Goal: Information Seeking & Learning: Find contact information

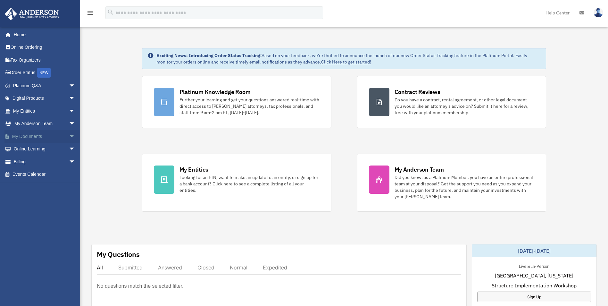
click at [69, 136] on span "arrow_drop_down" at bounding box center [75, 136] width 13 height 13
click at [28, 148] on link "Box" at bounding box center [47, 149] width 76 height 13
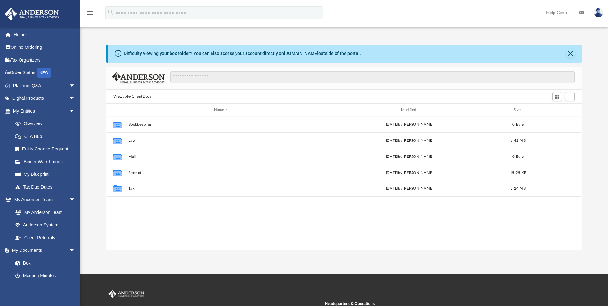
scroll to position [141, 470]
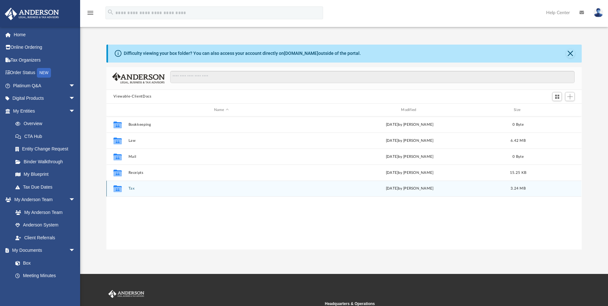
click at [130, 189] on button "Tax" at bounding box center [221, 188] width 186 height 4
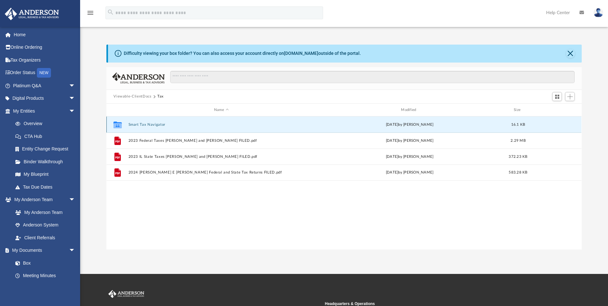
click at [136, 125] on button "Smart Tax Navigator" at bounding box center [221, 124] width 186 height 4
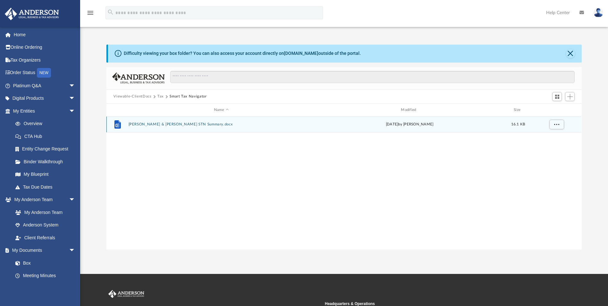
click at [141, 124] on button "Jose & Jill Pachicano STN Summary.docx" at bounding box center [221, 124] width 186 height 4
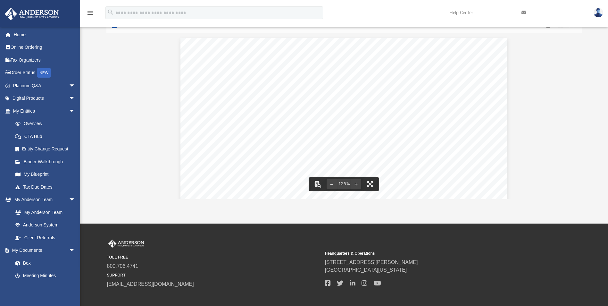
scroll to position [0, 0]
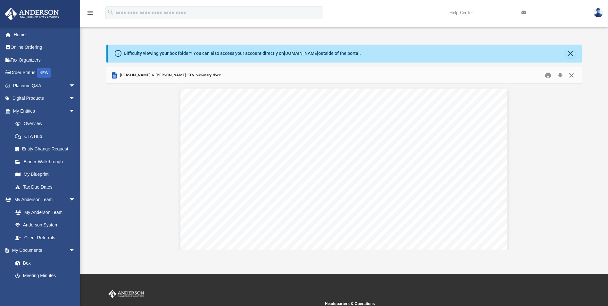
click at [571, 77] on button "Close" at bounding box center [571, 75] width 12 height 10
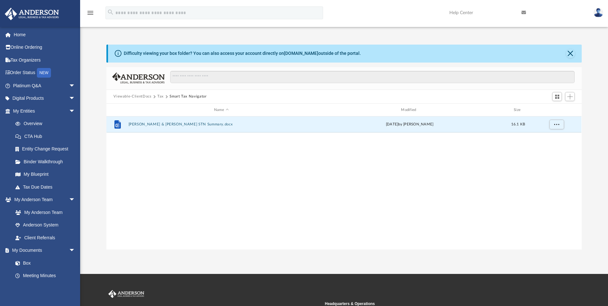
click at [188, 96] on button "Smart Tax Navigator" at bounding box center [187, 97] width 37 height 6
click at [128, 95] on button "Viewable-ClientDocs" at bounding box center [132, 97] width 38 height 6
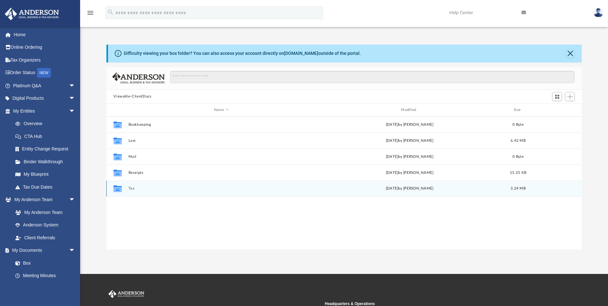
click at [130, 188] on button "Tax" at bounding box center [221, 188] width 186 height 4
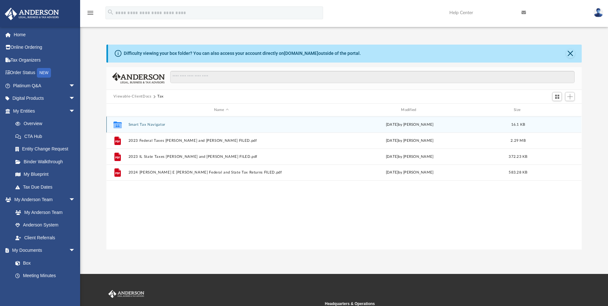
click at [144, 125] on button "Smart Tax Navigator" at bounding box center [221, 124] width 186 height 4
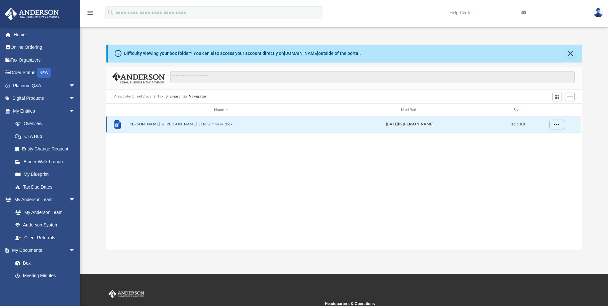
click at [184, 125] on button "Jose & Jill Pachicano STN Summary.docx" at bounding box center [221, 124] width 186 height 4
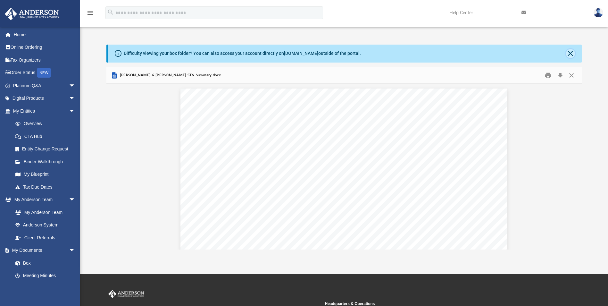
click at [570, 55] on button "Close" at bounding box center [570, 53] width 9 height 9
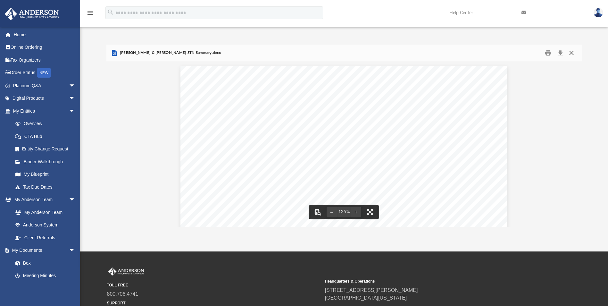
click at [571, 54] on button "Close" at bounding box center [571, 53] width 12 height 10
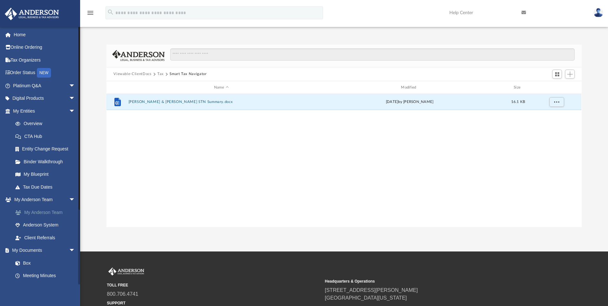
click at [45, 210] on link "My Anderson Team" at bounding box center [47, 212] width 76 height 13
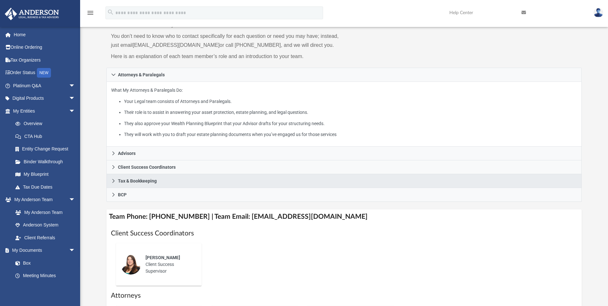
scroll to position [64, 0]
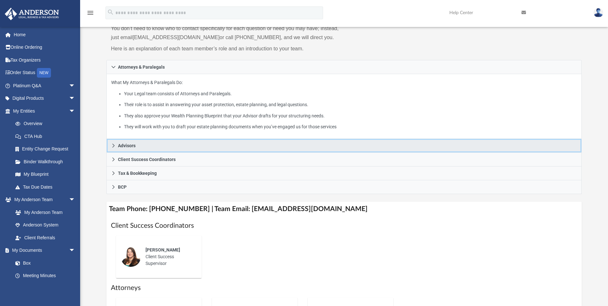
click at [131, 145] on span "Advisors" at bounding box center [127, 145] width 18 height 4
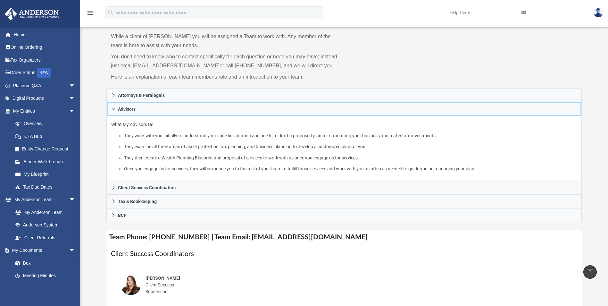
scroll to position [32, 0]
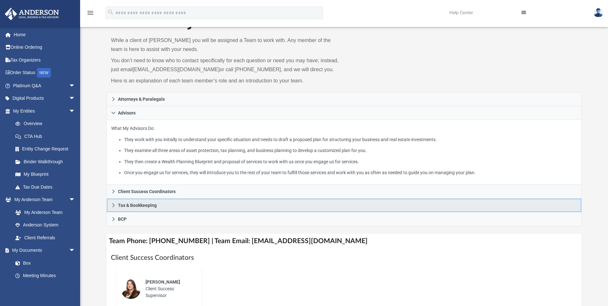
click at [130, 203] on span "Tax & Bookkeeping" at bounding box center [137, 205] width 39 height 4
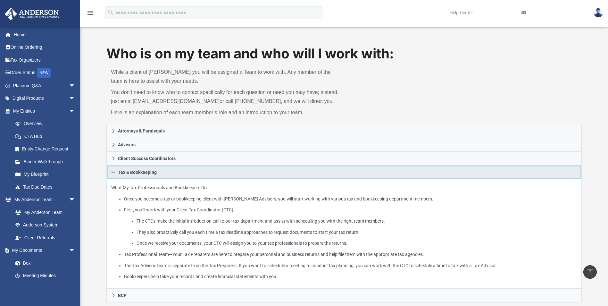
scroll to position [0, 0]
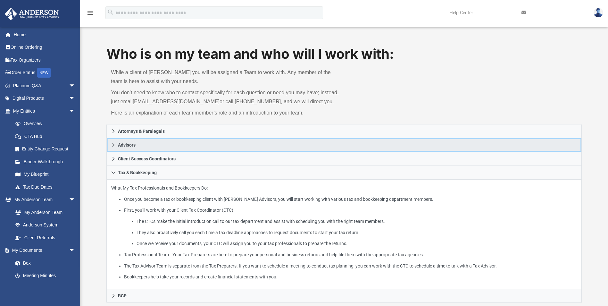
click at [114, 147] on link "Advisors" at bounding box center [343, 145] width 475 height 14
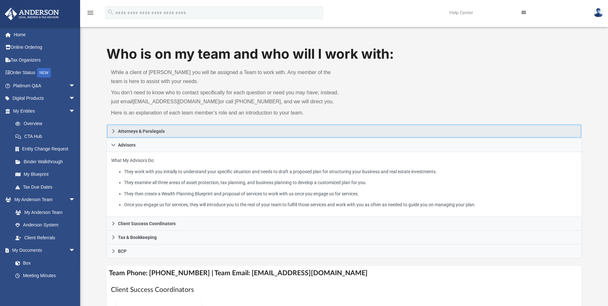
click at [136, 132] on span "Attorneys & Paralegals" at bounding box center [141, 131] width 47 height 4
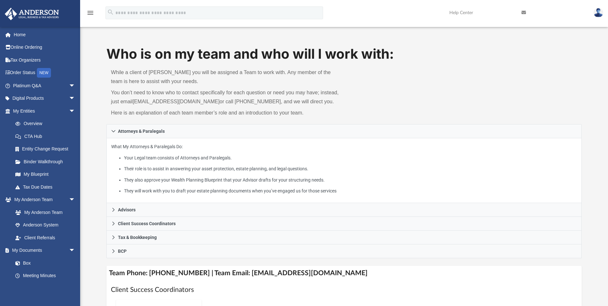
click at [524, 15] on icon at bounding box center [523, 12] width 4 height 4
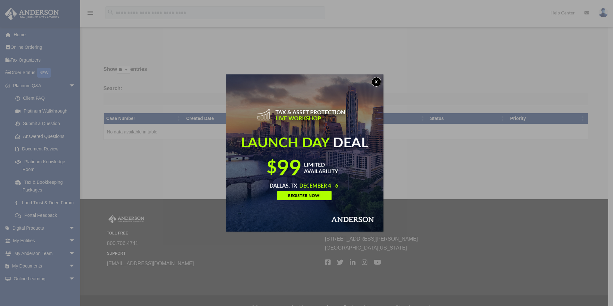
click at [376, 84] on button "x" at bounding box center [376, 82] width 10 height 10
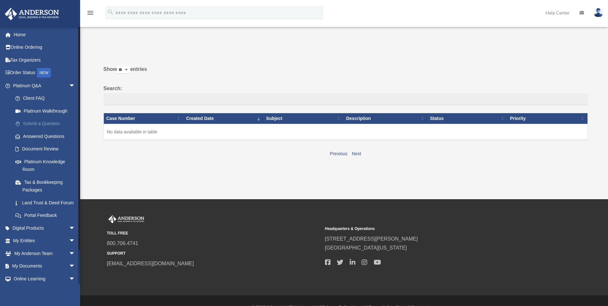
click at [40, 123] on link "Submit a Question" at bounding box center [47, 123] width 76 height 13
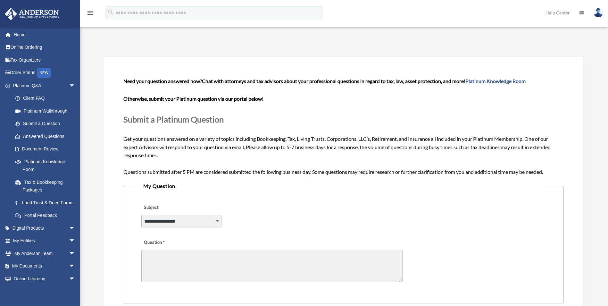
click at [215, 222] on select "**********" at bounding box center [181, 221] width 80 height 12
click at [45, 188] on link "Tax & Bookkeeping Packages" at bounding box center [47, 186] width 76 height 21
click at [40, 186] on link "Tax & Bookkeeping Packages" at bounding box center [47, 186] width 76 height 21
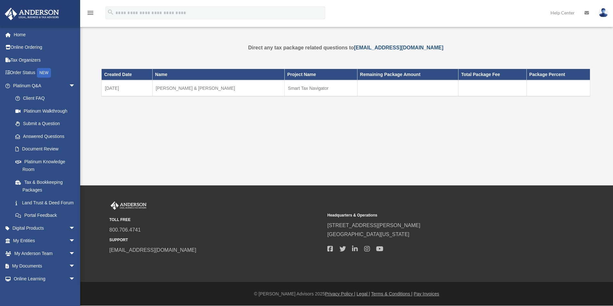
click at [387, 47] on link "[EMAIL_ADDRESS][DOMAIN_NAME]" at bounding box center [398, 47] width 89 height 5
click at [431, 121] on div "Created Date Name Project Name Remaining Package Amount Total Package Fee Packa…" at bounding box center [345, 91] width 489 height 61
click at [36, 150] on link "Document Review" at bounding box center [47, 149] width 76 height 13
